Goal: Information Seeking & Learning: Learn about a topic

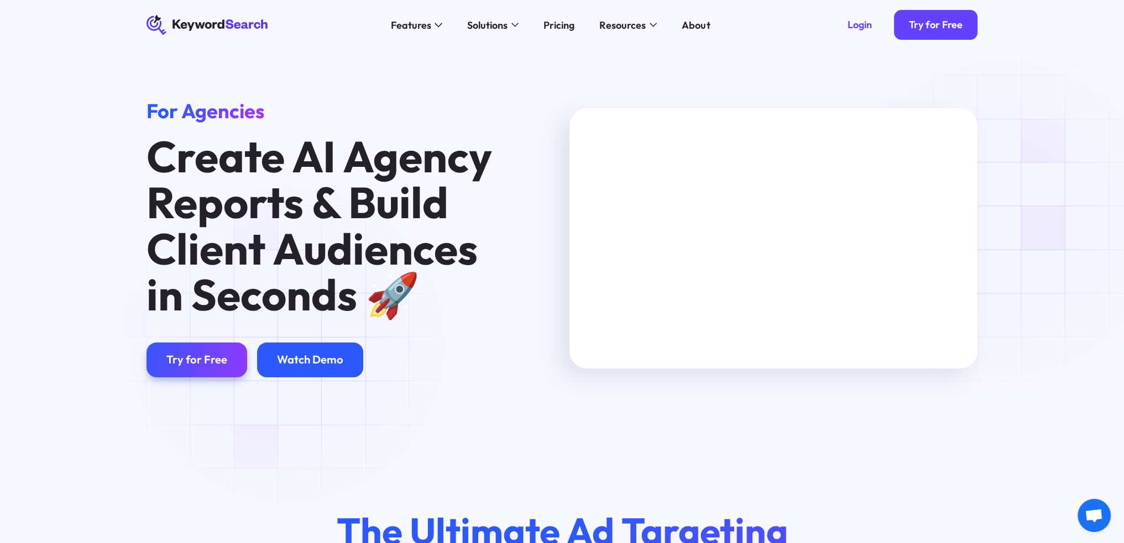
click at [291, 344] on div "Watch Demo" at bounding box center [310, 360] width 106 height 35
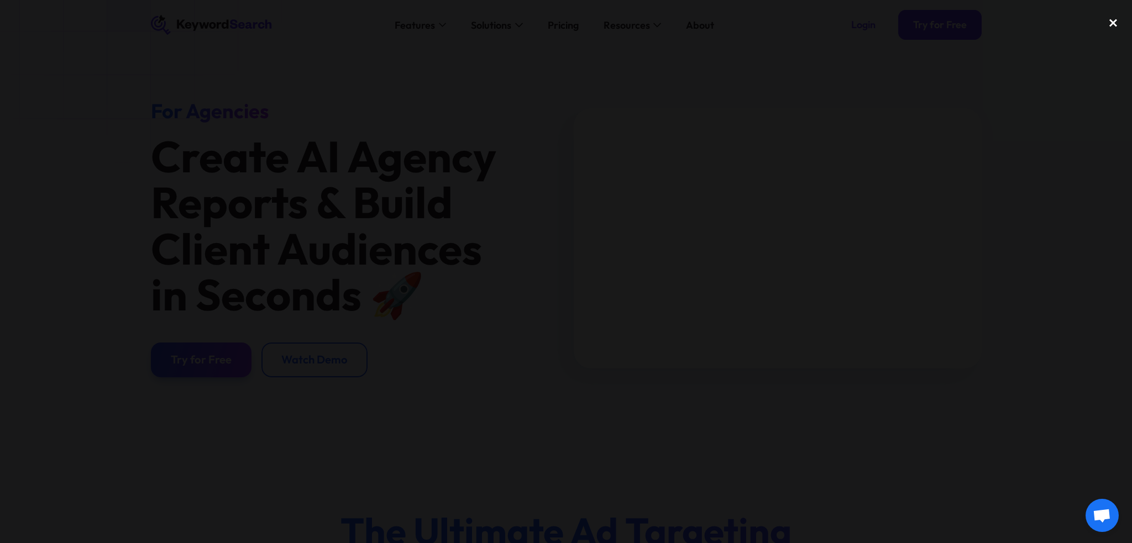
click at [1113, 24] on div "close lightbox" at bounding box center [1114, 23] width 38 height 24
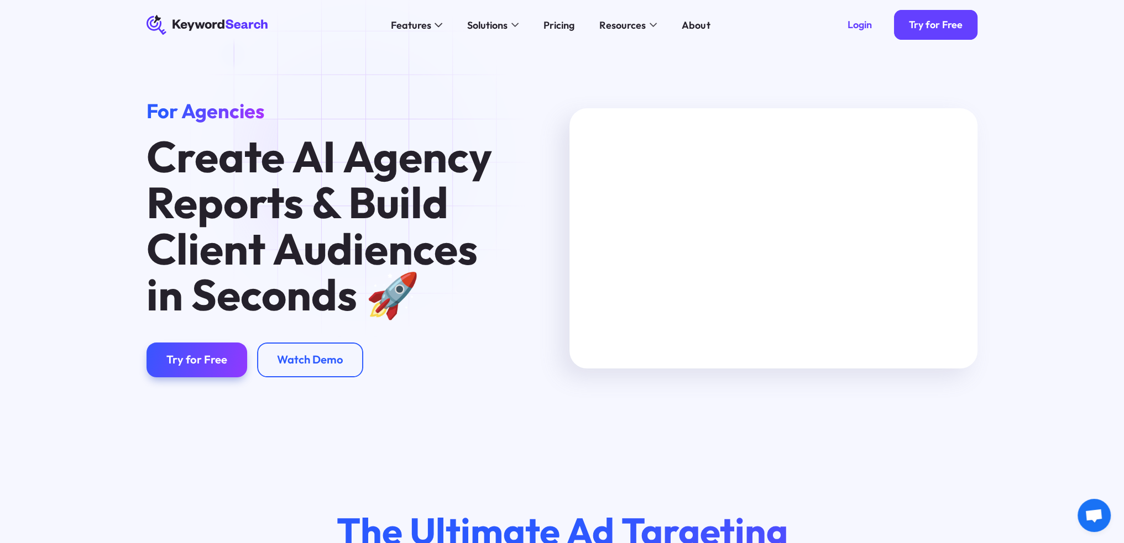
click at [226, 24] on icon "KeywordSearch" at bounding box center [208, 25] width 122 height 20
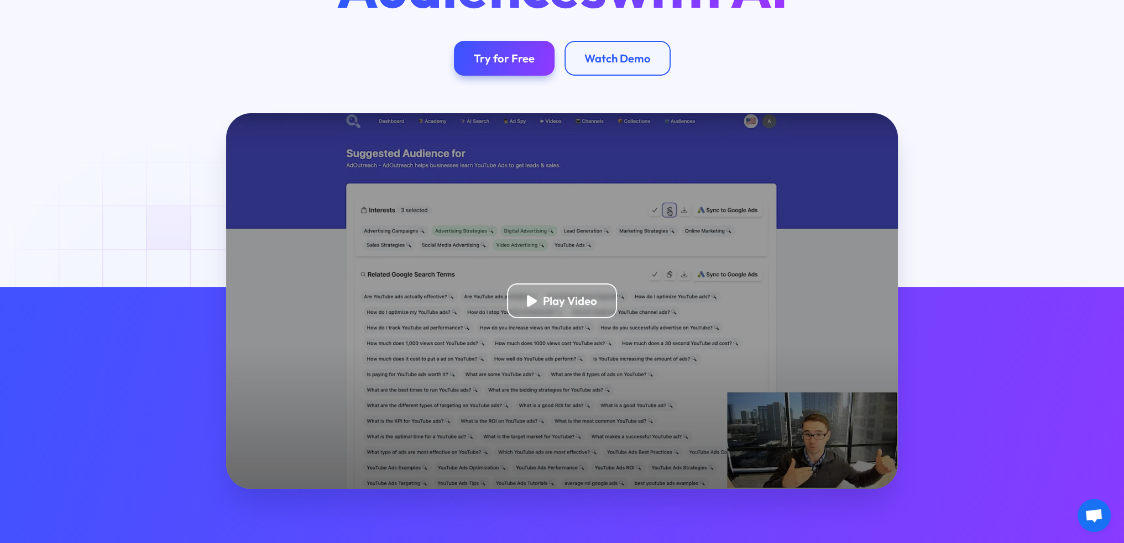
scroll to position [221, 0]
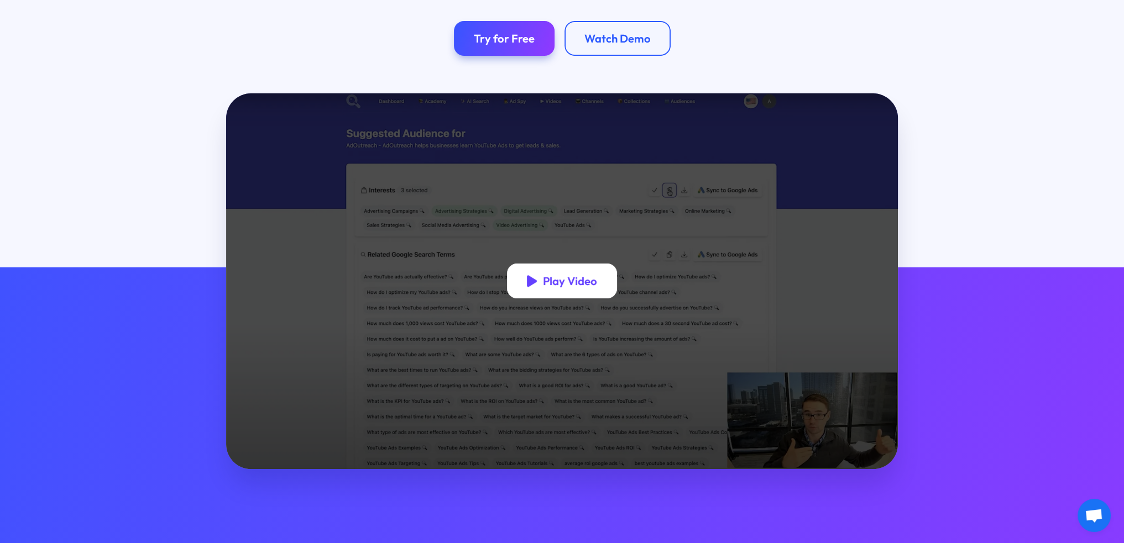
click at [555, 281] on div "Play Video" at bounding box center [570, 281] width 54 height 14
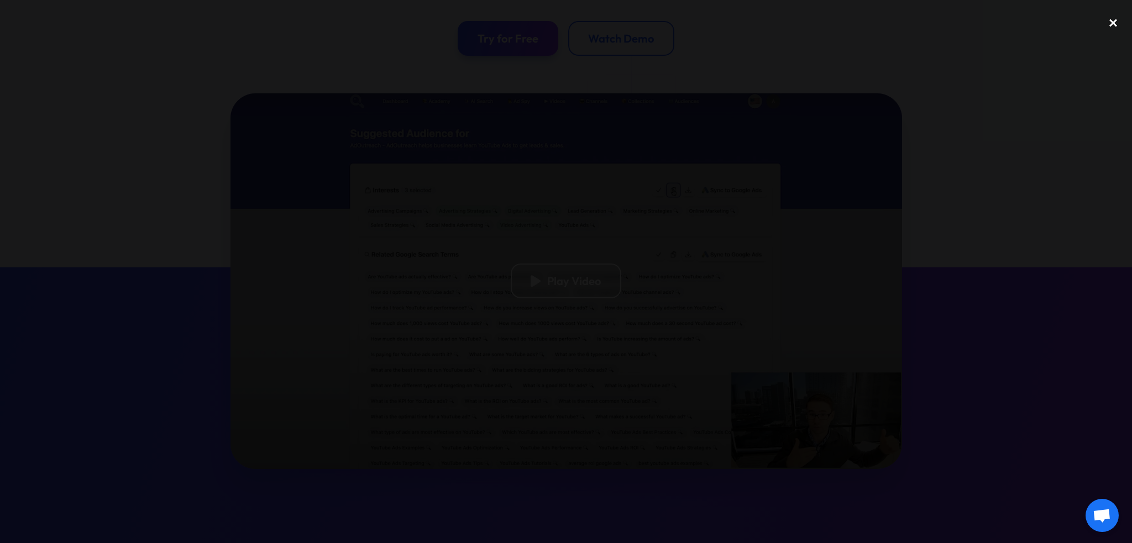
click at [1115, 26] on div "close lightbox" at bounding box center [1114, 23] width 38 height 24
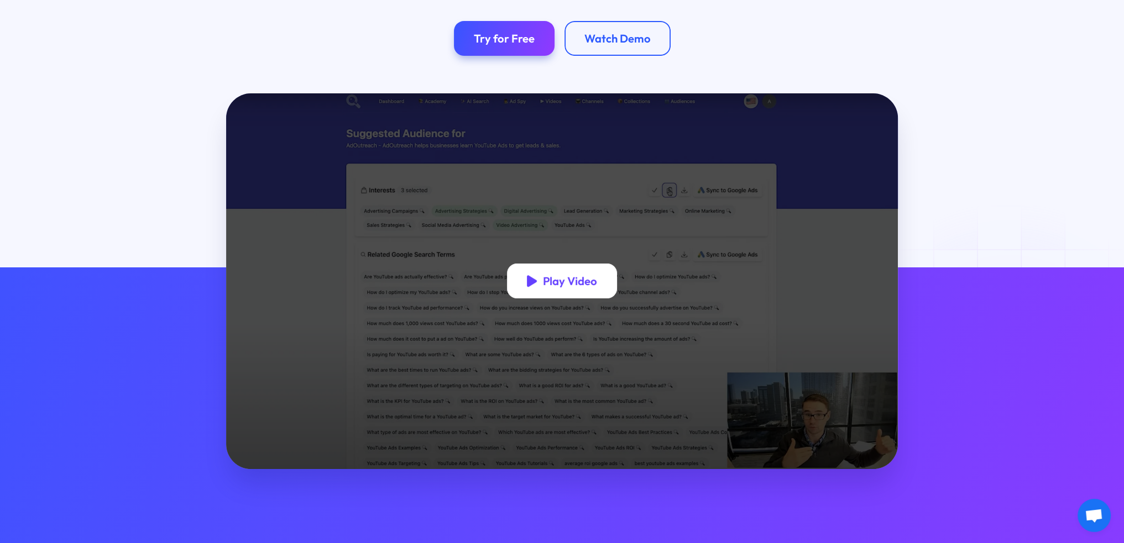
click at [579, 281] on div "Play Video" at bounding box center [570, 281] width 54 height 14
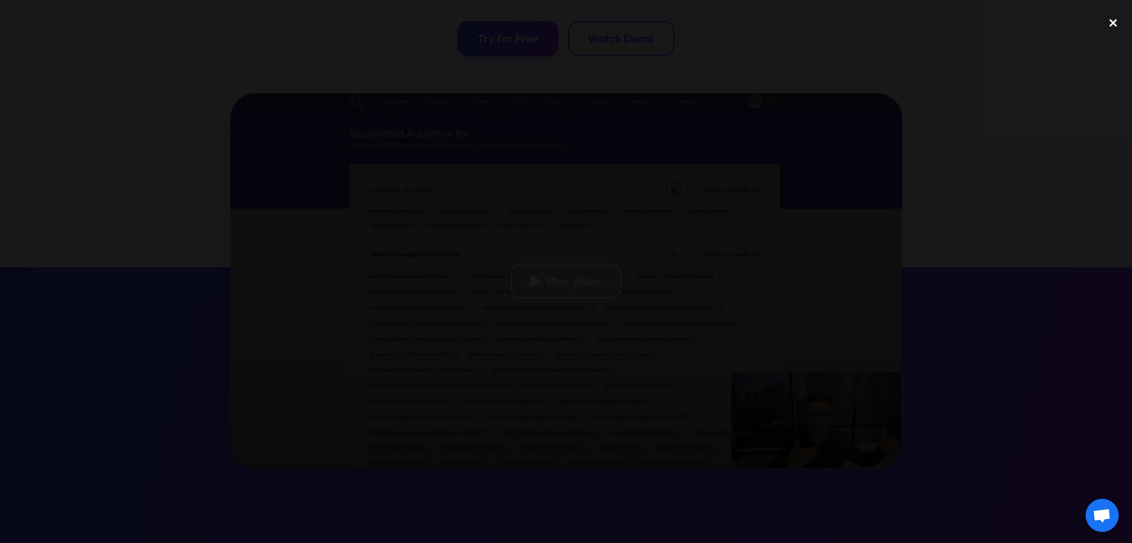
click at [1113, 23] on div "close lightbox" at bounding box center [1114, 23] width 38 height 24
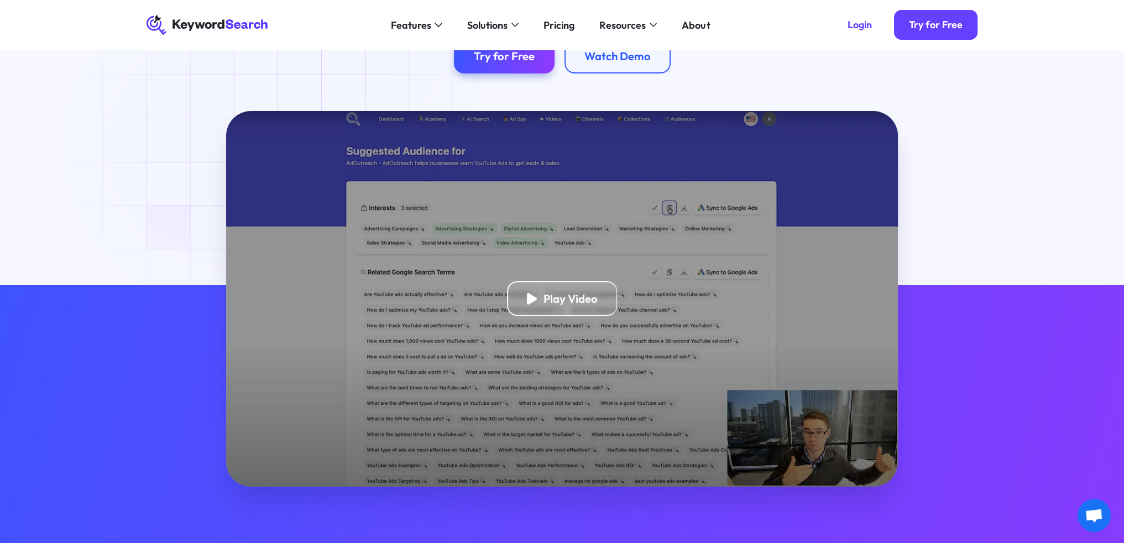
scroll to position [0, 0]
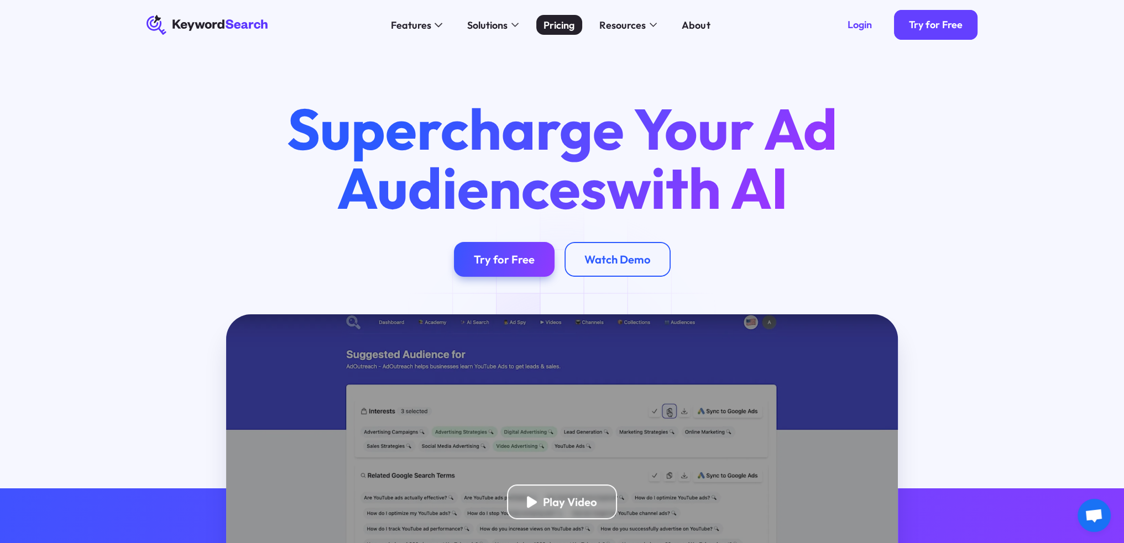
click at [562, 28] on div "Pricing" at bounding box center [558, 25] width 31 height 15
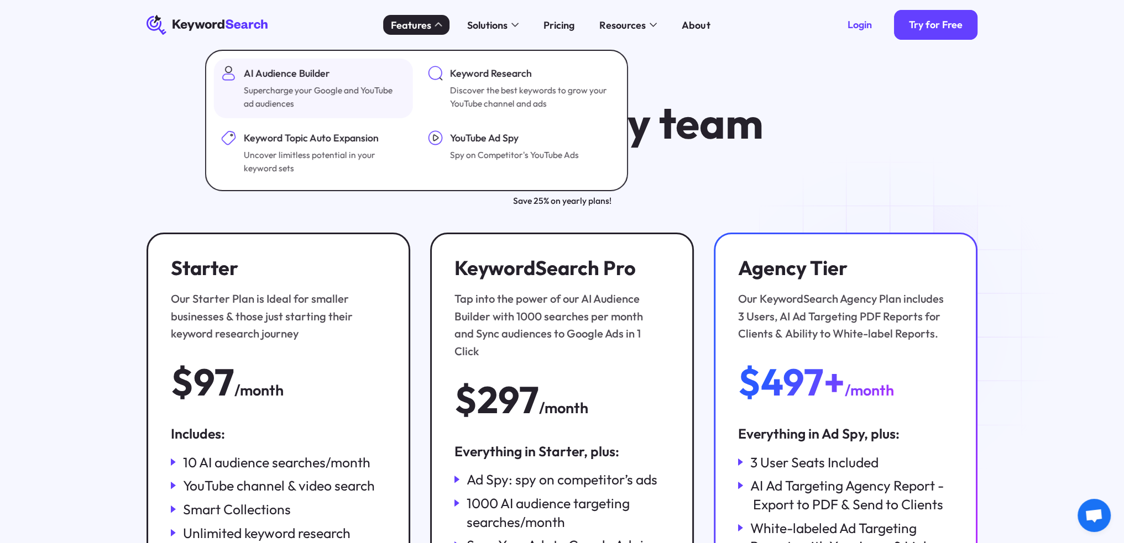
click at [326, 81] on div "AI Audience Builder Supercharge your Google and YouTube ad audiences" at bounding box center [323, 88] width 159 height 45
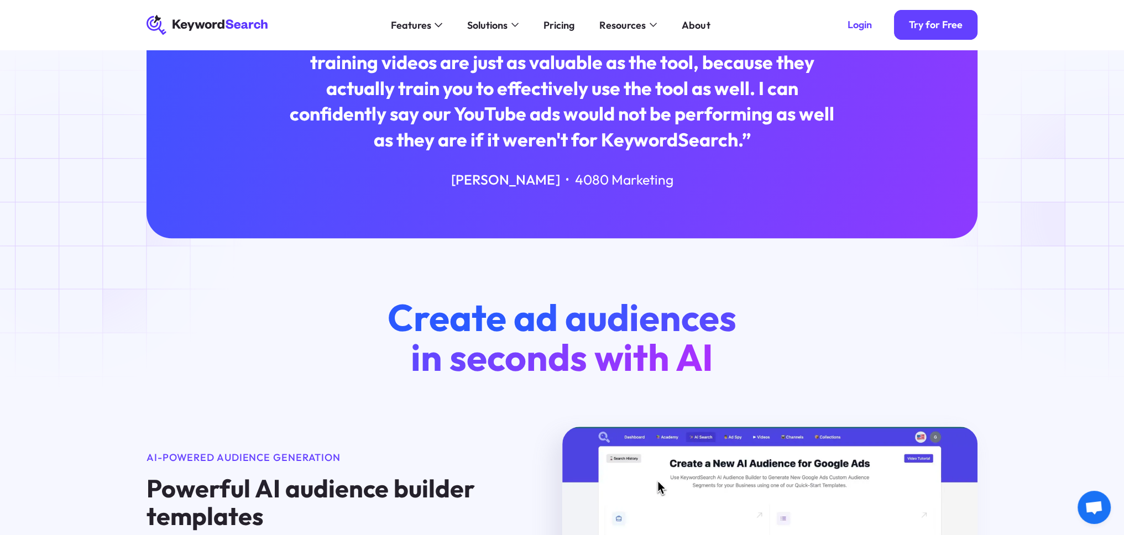
scroll to position [456, 0]
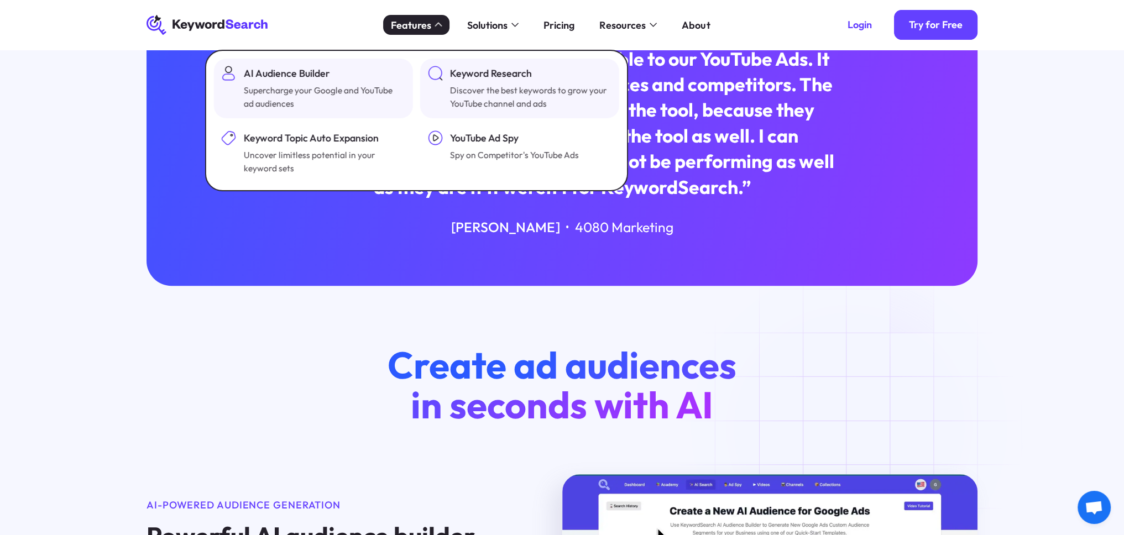
click at [462, 99] on div "Discover the best keywords to grow your YouTube channel and ads" at bounding box center [529, 97] width 159 height 28
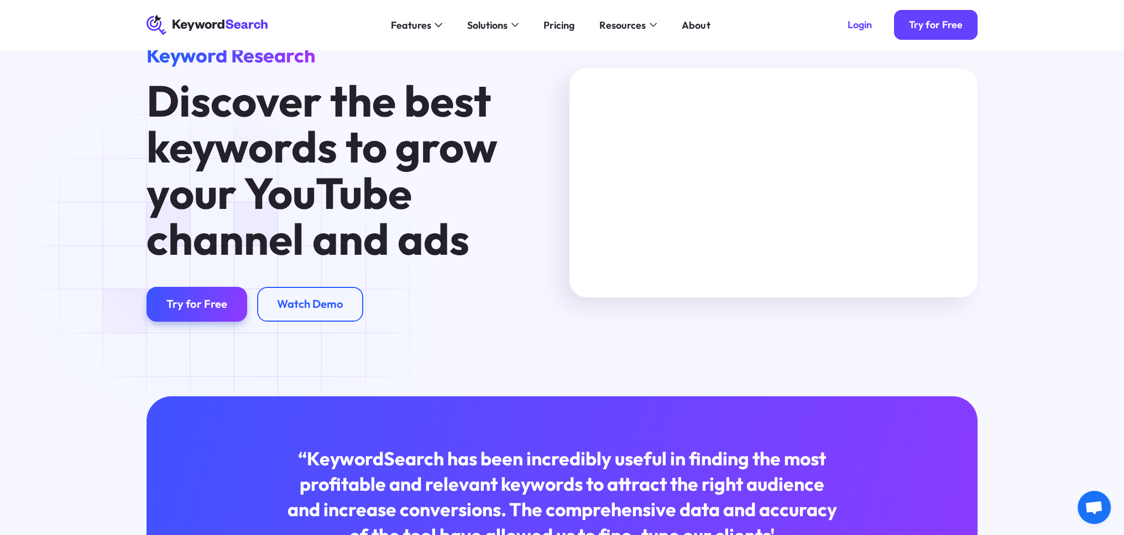
scroll to position [55, 0]
